Goal: Transaction & Acquisition: Purchase product/service

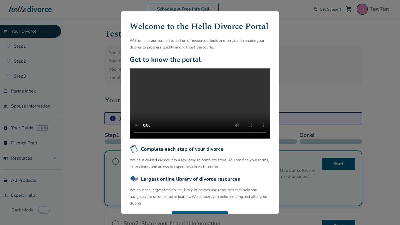
click at [81, 110] on div "Welcome to the Hello Divorce Portal Welcome to our curated collection of resour…" at bounding box center [200, 112] width 400 height 225
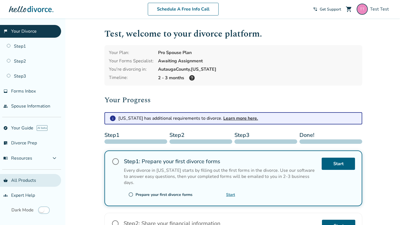
click at [18, 177] on link "shopping_basket All Products" at bounding box center [30, 180] width 61 height 13
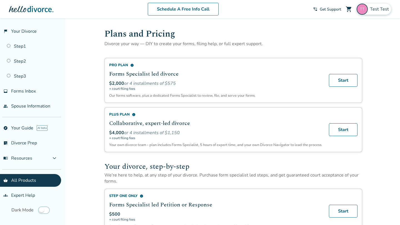
click at [379, 10] on span "Test Test" at bounding box center [380, 9] width 21 height 6
click at [339, 78] on link "Start" at bounding box center [343, 81] width 30 height 14
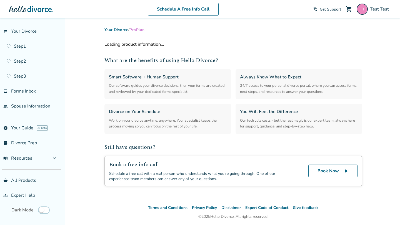
click at [83, 48] on div "Added to cart Your Divorce / Pro Plan Loading product information... What are t…" at bounding box center [200, 130] width 400 height 225
select select "**"
